Goal: Check status: Check status

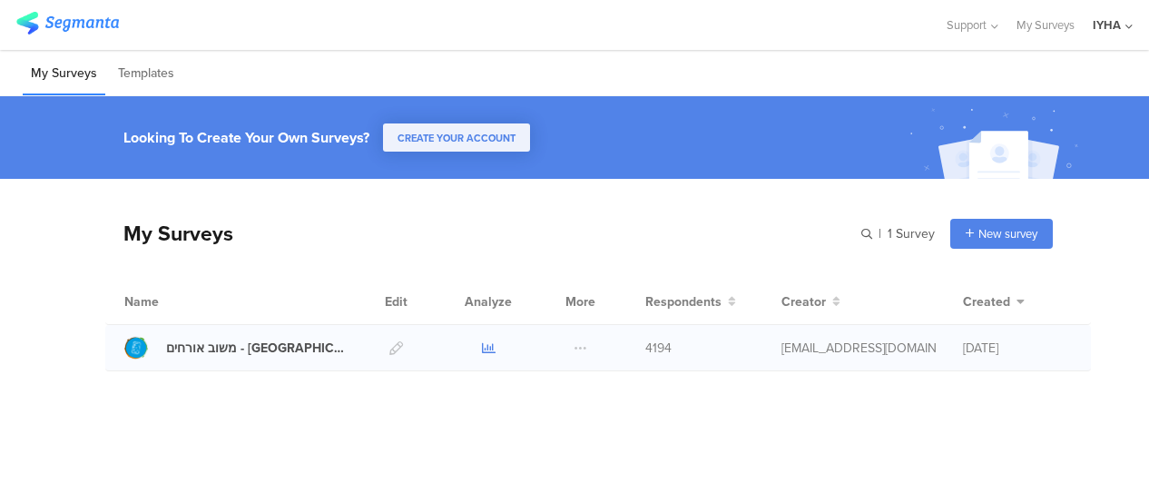
click at [490, 344] on icon at bounding box center [489, 348] width 14 height 14
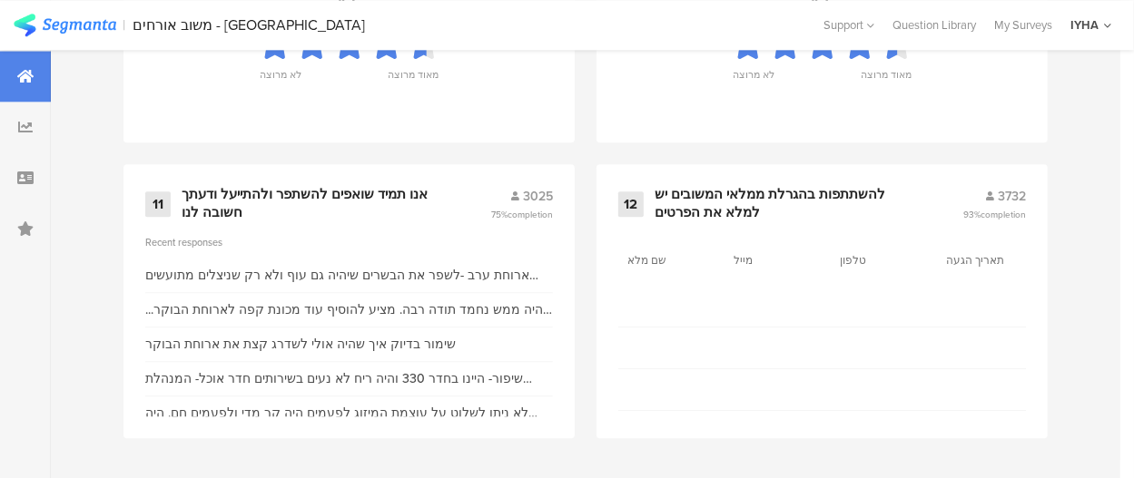
scroll to position [2221, 0]
click at [372, 195] on div "אנו תמיד שואפים להשתפר ולהתייעל ודעתך חשובה לנו" at bounding box center [314, 203] width 265 height 35
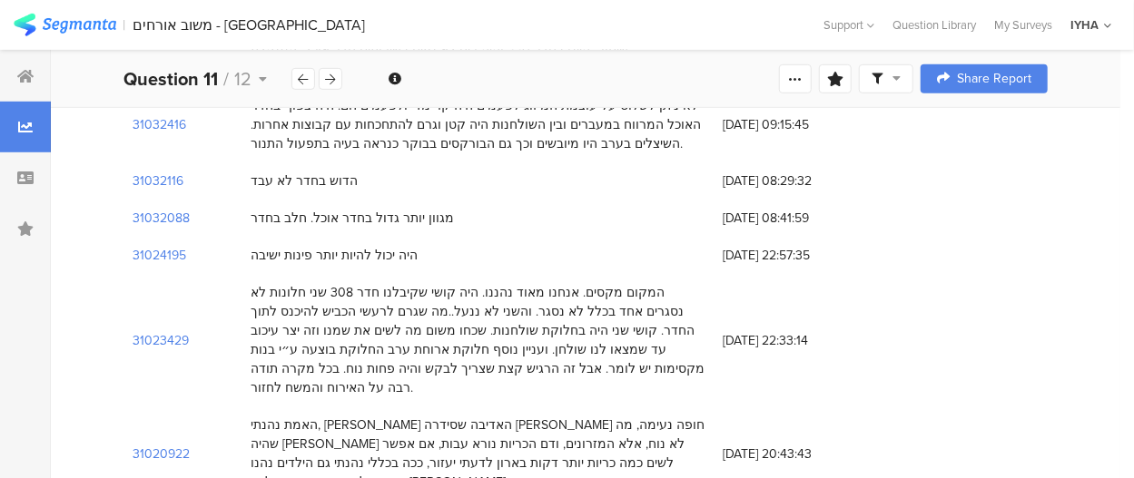
scroll to position [545, 0]
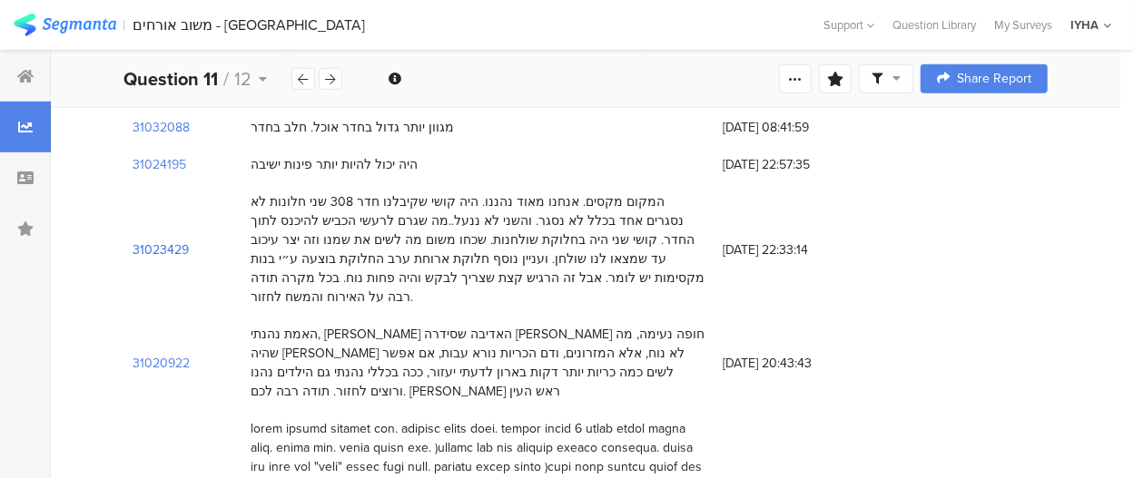
click at [187, 241] on section "31023429" at bounding box center [161, 250] width 56 height 19
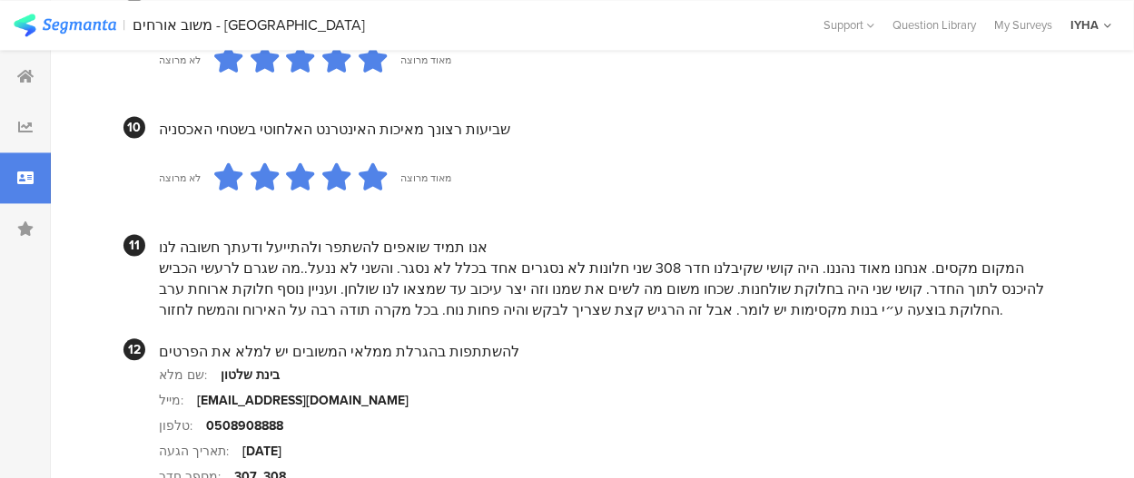
scroll to position [1815, 0]
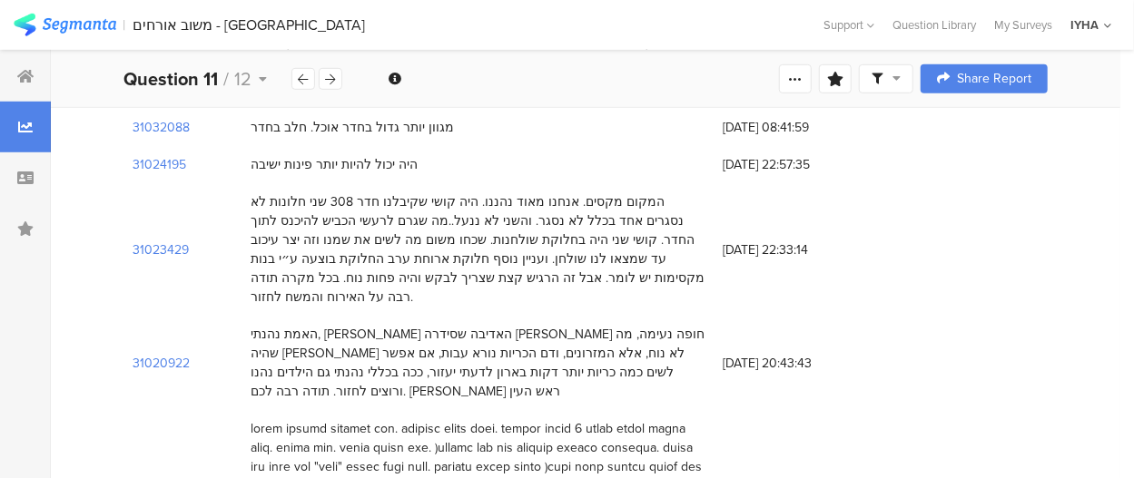
scroll to position [91, 0]
